Goal: Communication & Community: Connect with others

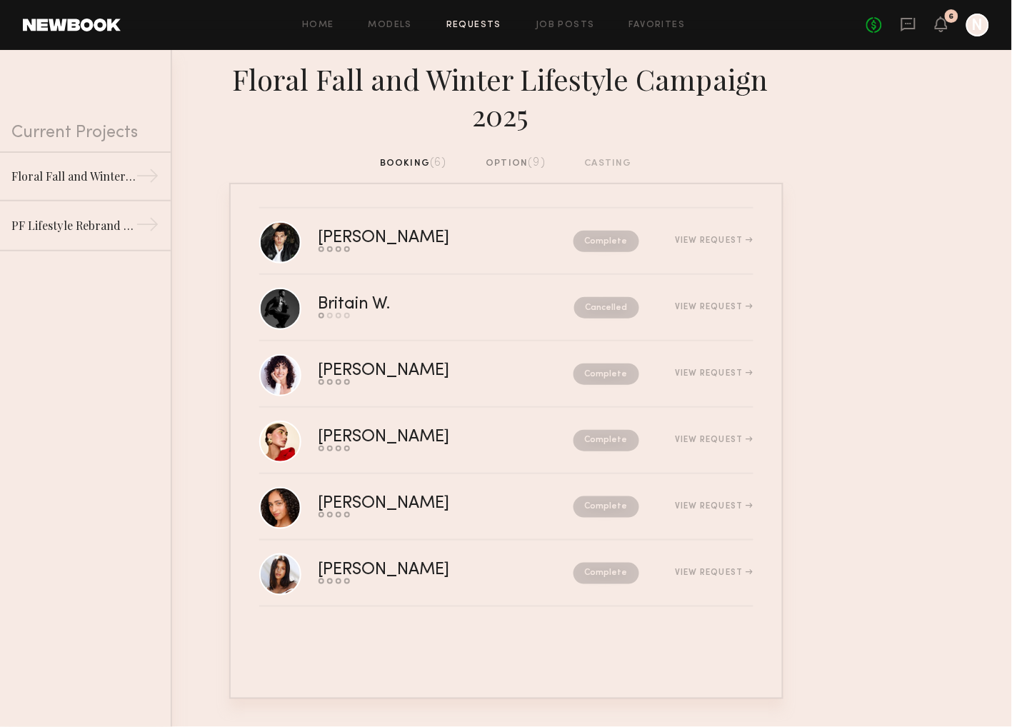
click at [511, 167] on div "option (9)" at bounding box center [515, 164] width 60 height 16
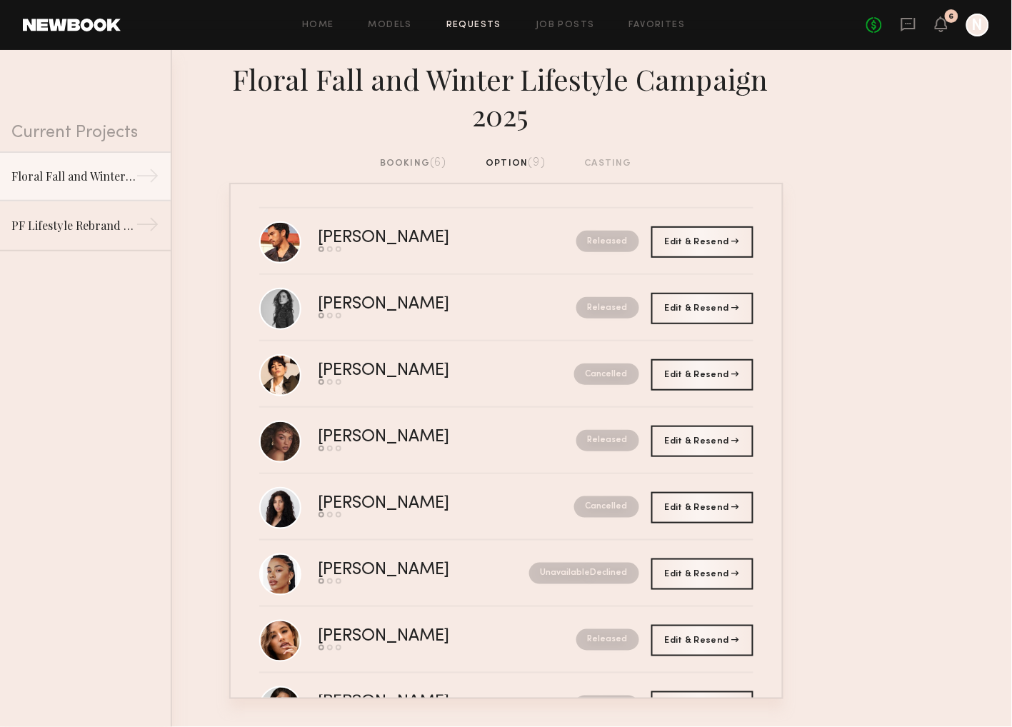
click at [401, 163] on div "booking (6)" at bounding box center [413, 164] width 67 height 16
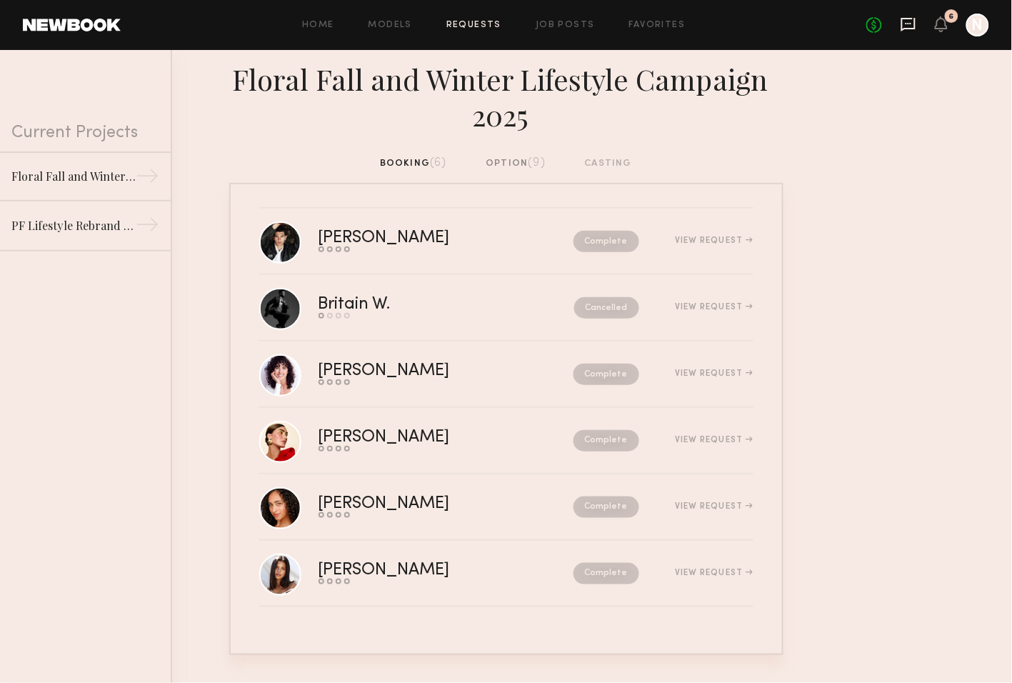
click at [906, 23] on icon at bounding box center [908, 23] width 6 height 1
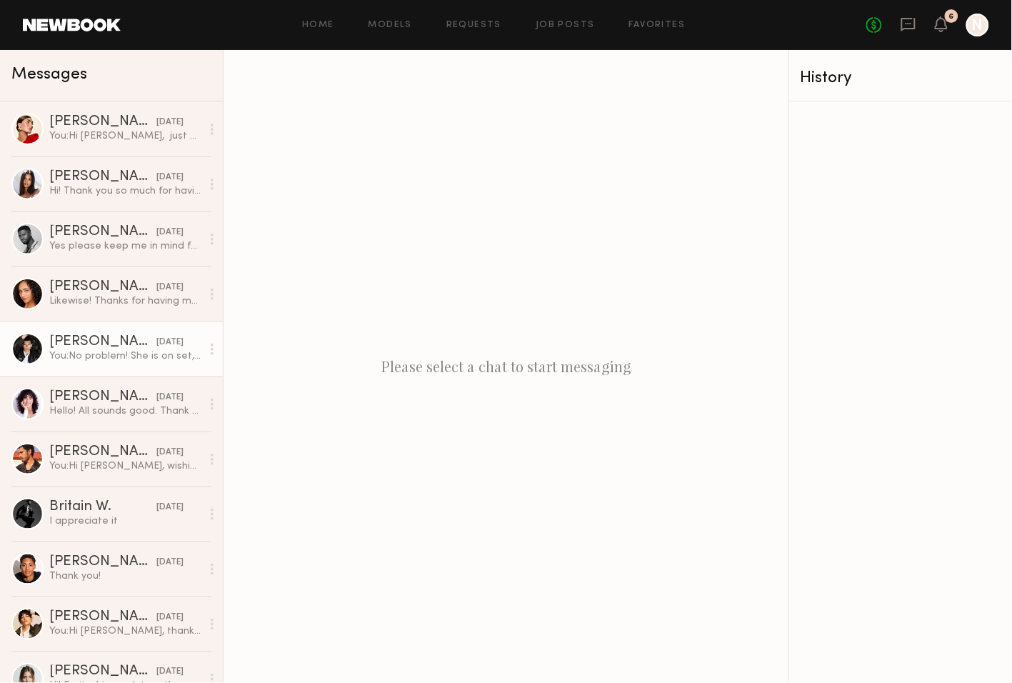
click at [69, 346] on div "Chris O." at bounding box center [102, 342] width 107 height 14
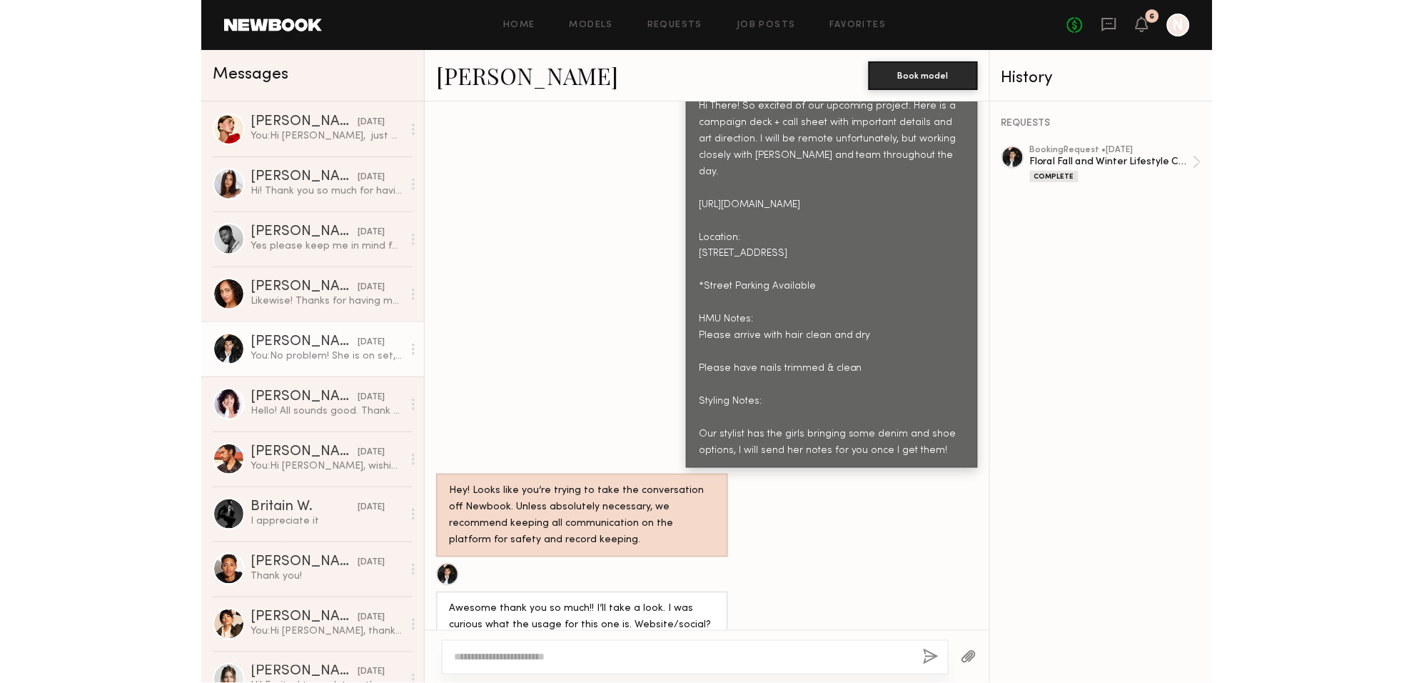
scroll to position [340, 0]
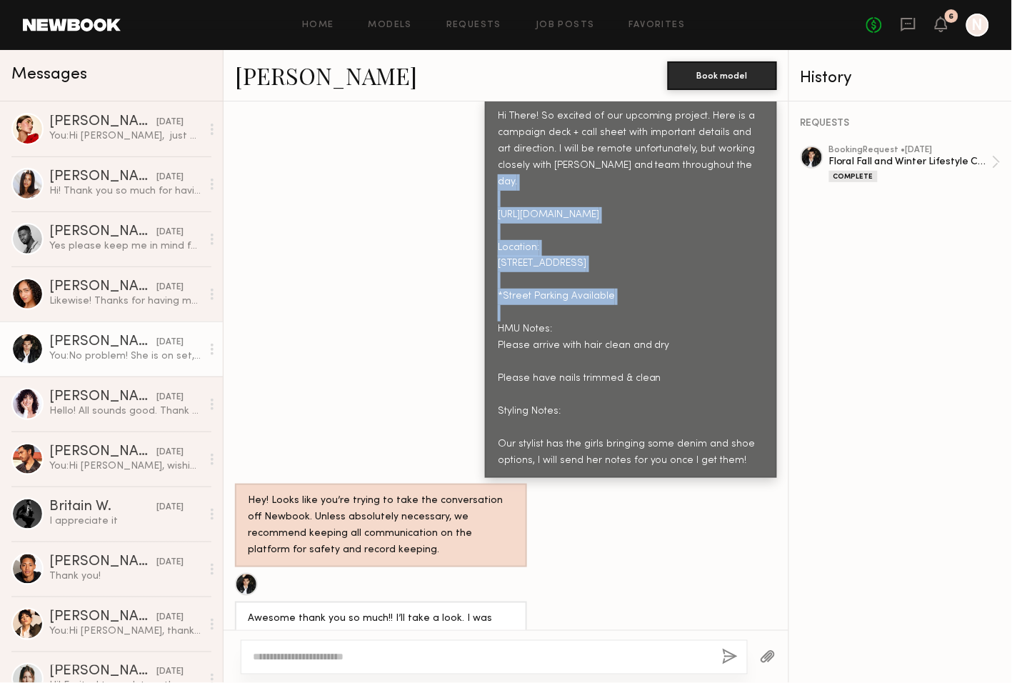
drag, startPoint x: 640, startPoint y: 210, endPoint x: 498, endPoint y: 195, distance: 142.2
click at [499, 195] on div "Hi There! So excited of our upcoming project. Here is a campaign deck + call sh…" at bounding box center [631, 289] width 266 height 361
copy div "https://acrobat.adobe.com/id/urn:aaid:sc:VA6C2:44ec0642-f0ff-4897-add1-6b32d0c7…"
